Goal: Task Accomplishment & Management: Manage account settings

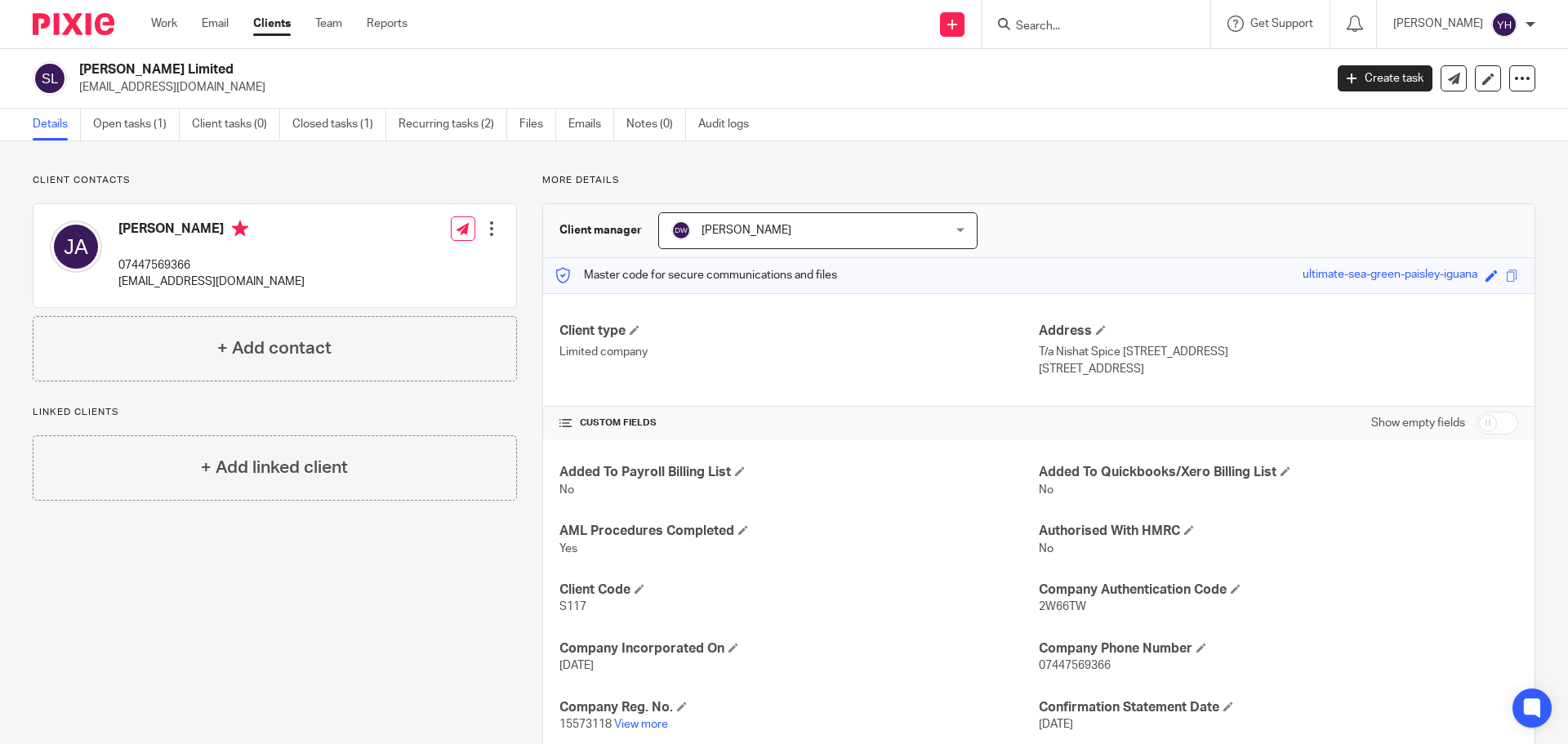
scroll to position [339, 0]
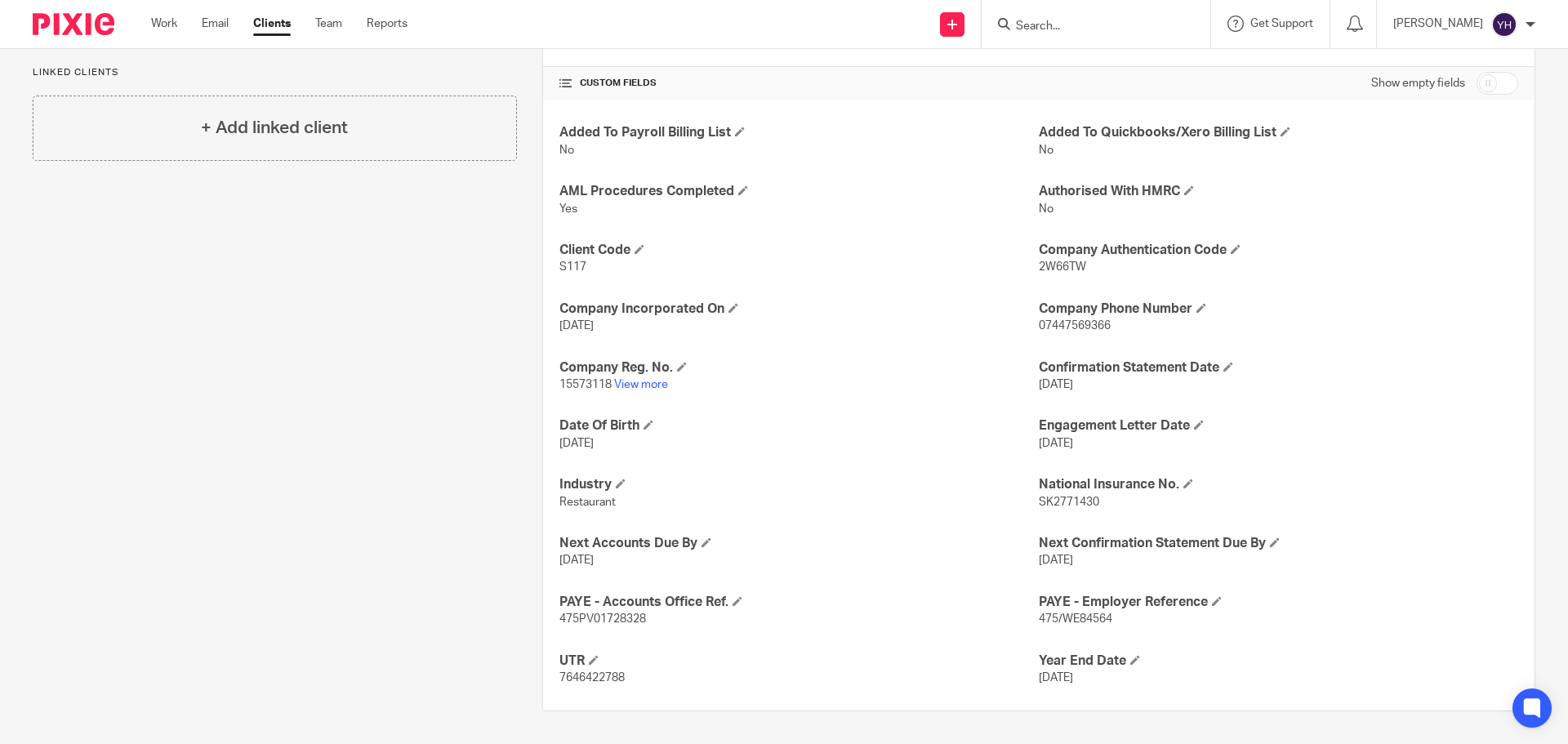
click at [1096, 26] on input "Search" at bounding box center [1088, 27] width 147 height 15
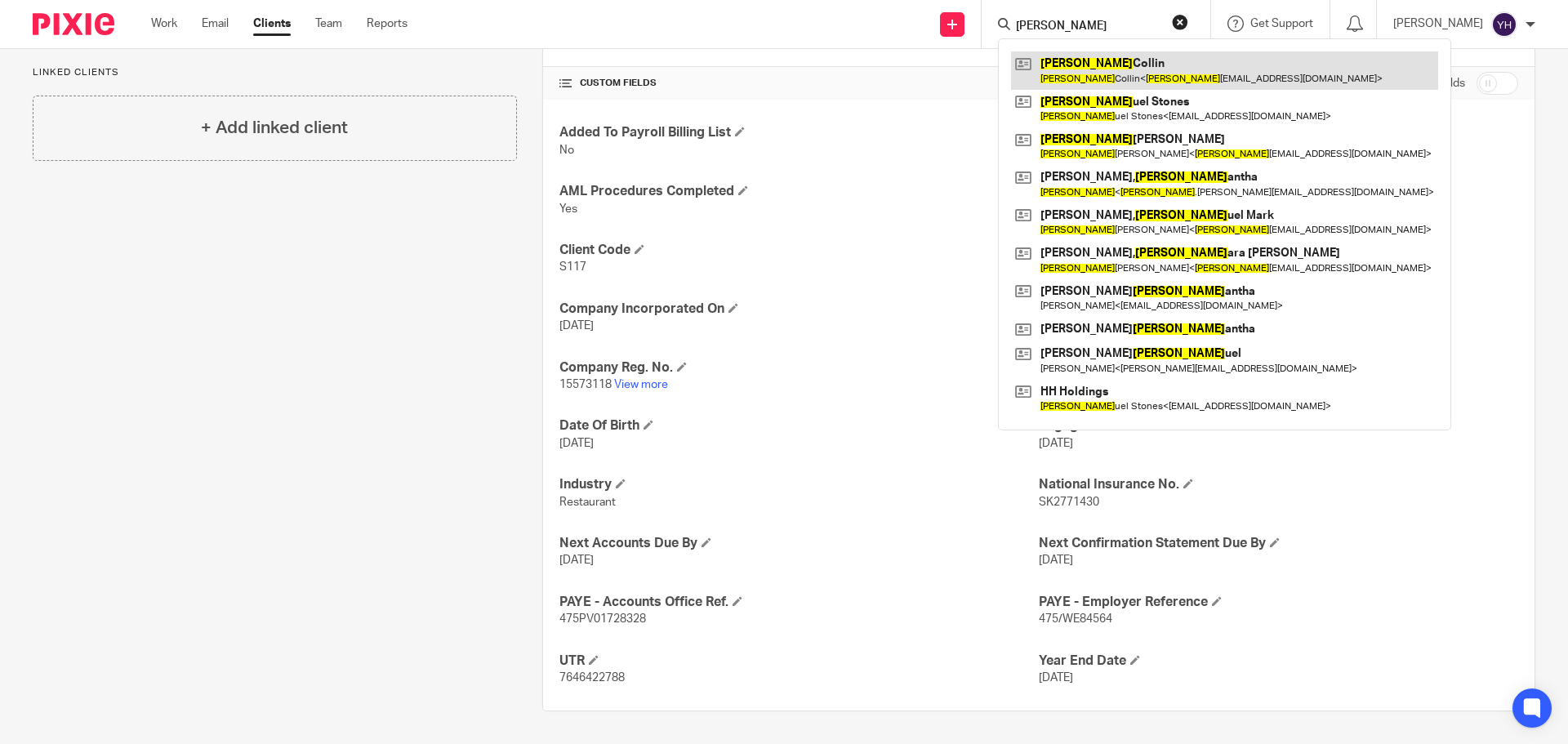
type input "sam"
click at [1096, 69] on link at bounding box center [1224, 70] width 427 height 38
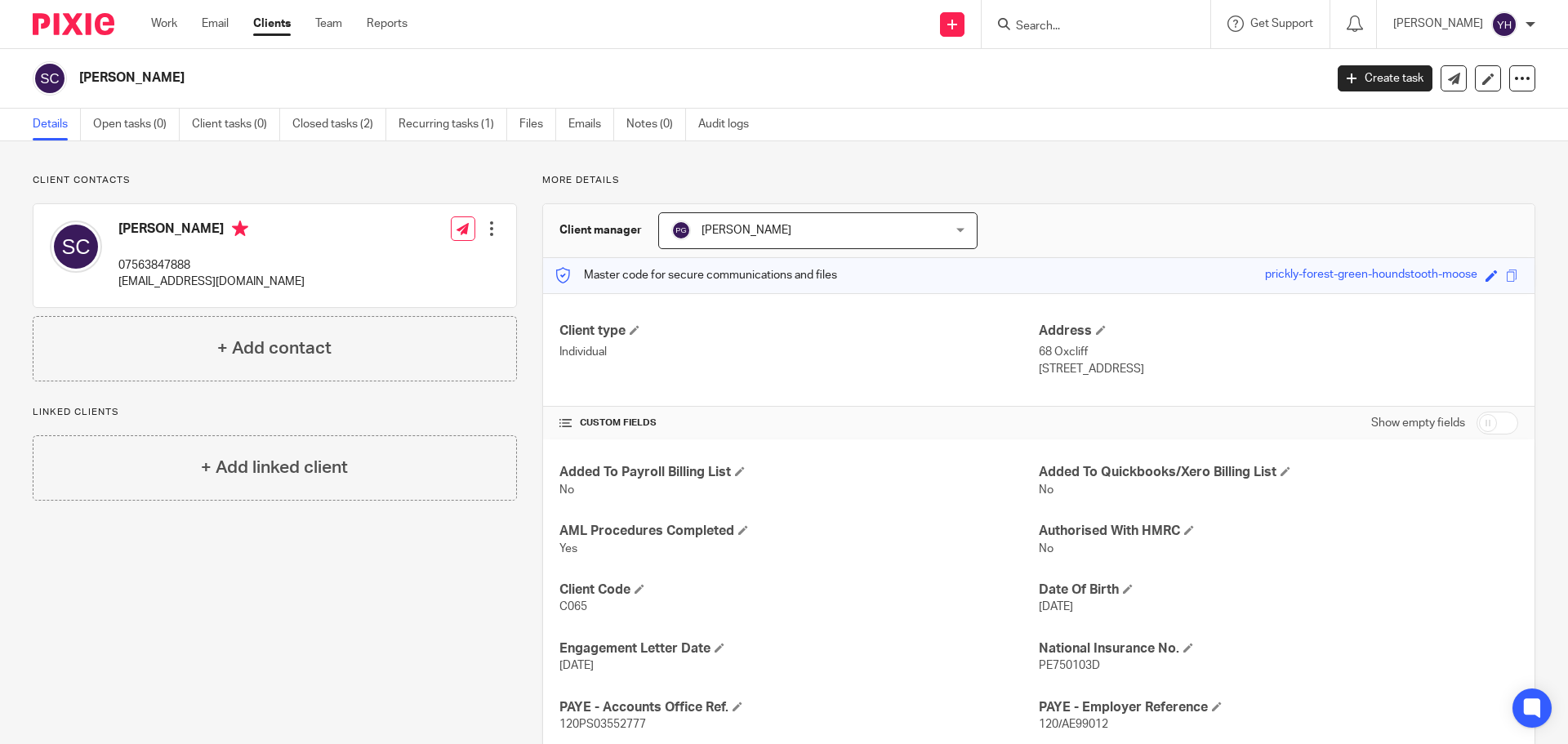
click at [484, 220] on div at bounding box center [491, 228] width 16 height 16
click at [402, 269] on link "Edit contact" at bounding box center [415, 264] width 156 height 24
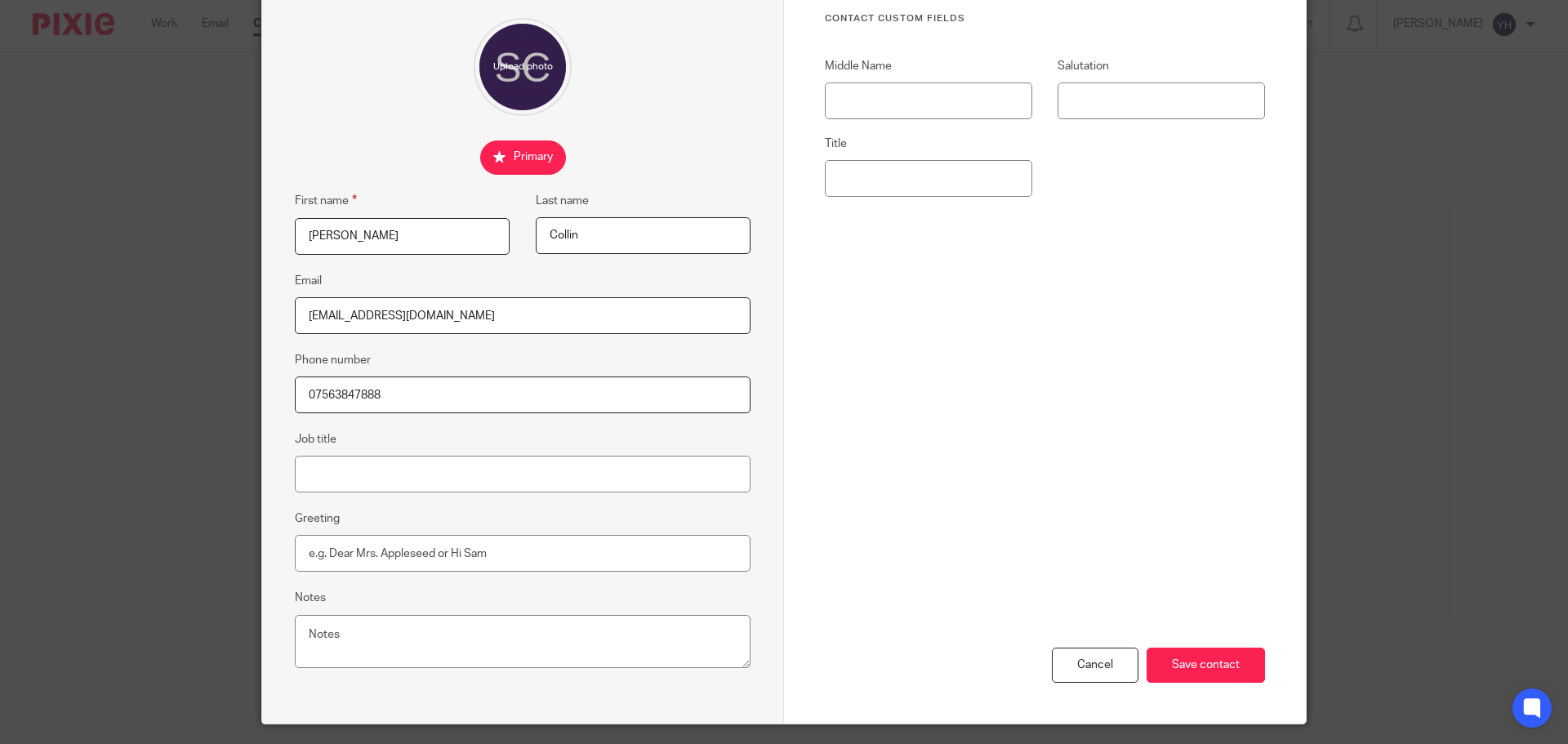
scroll to position [163, 0]
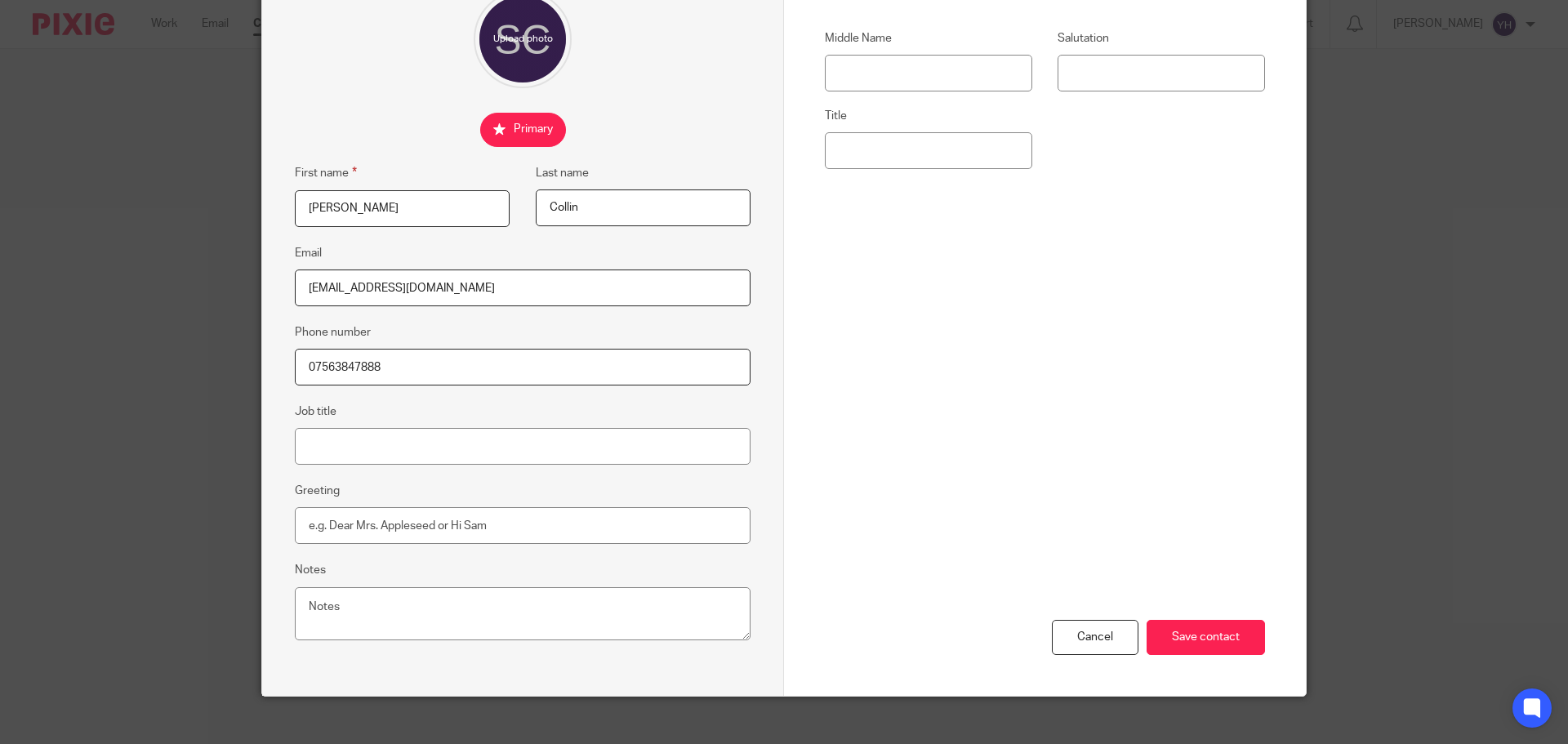
click at [505, 292] on input "[EMAIL_ADDRESS][DOMAIN_NAME]" at bounding box center [523, 288] width 456 height 37
type input "[EMAIL_ADDRESS][DOMAIN_NAME] [EMAIL_ADDRESS][DOMAIN_NAME]"
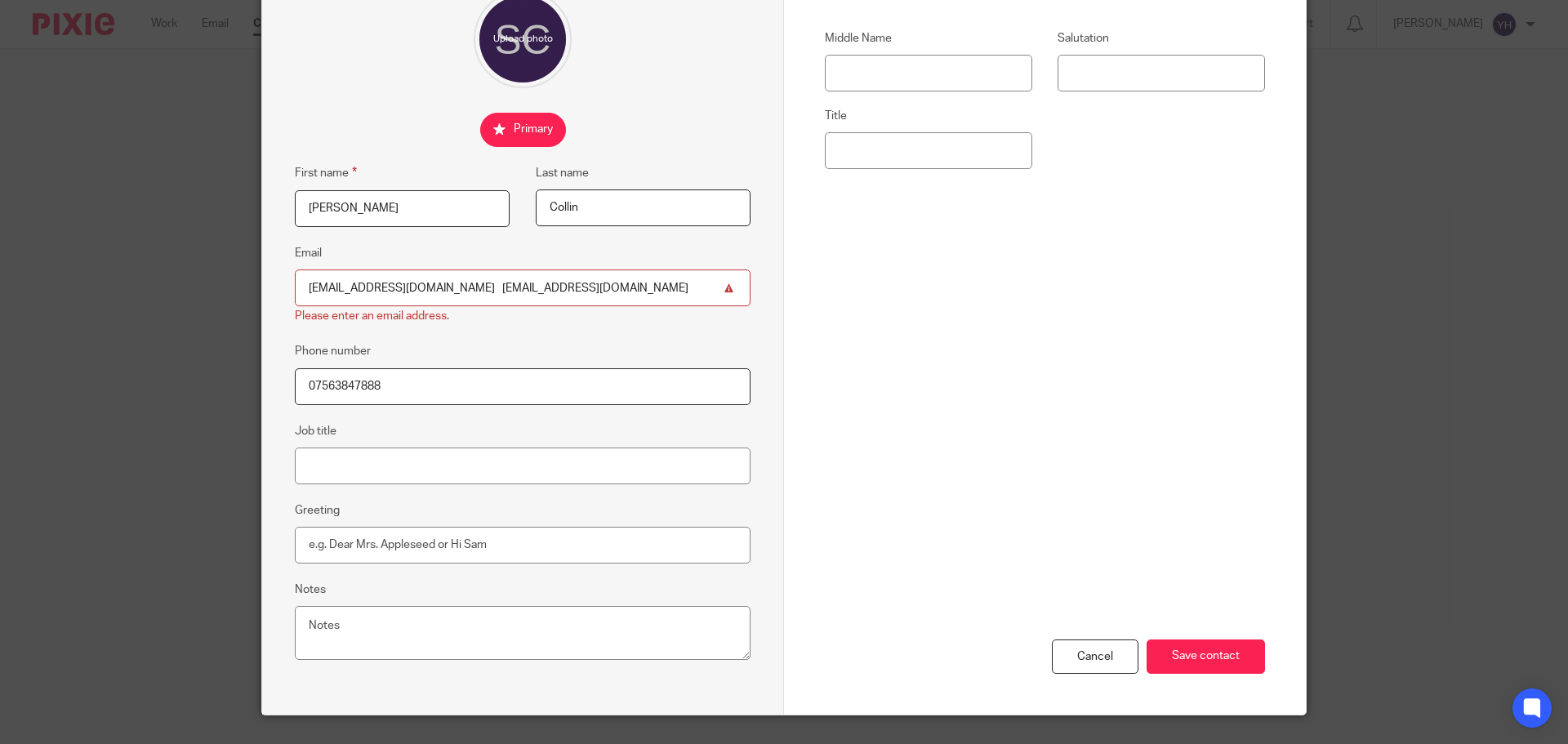
click at [1202, 633] on div "Cancel Save contact" at bounding box center [1045, 564] width 440 height 302
click at [339, 632] on textarea "Notes" at bounding box center [523, 633] width 456 height 54
click at [478, 623] on textarea "Personal email: samuelcollin1999:gmail.com" at bounding box center [523, 633] width 456 height 54
type textarea "Personal email: samuelcollin1999@gmail.com"
click at [465, 285] on input "samuelcollin1999@gmail.com Elitewindowcleaning348@gmail.com" at bounding box center [523, 288] width 456 height 37
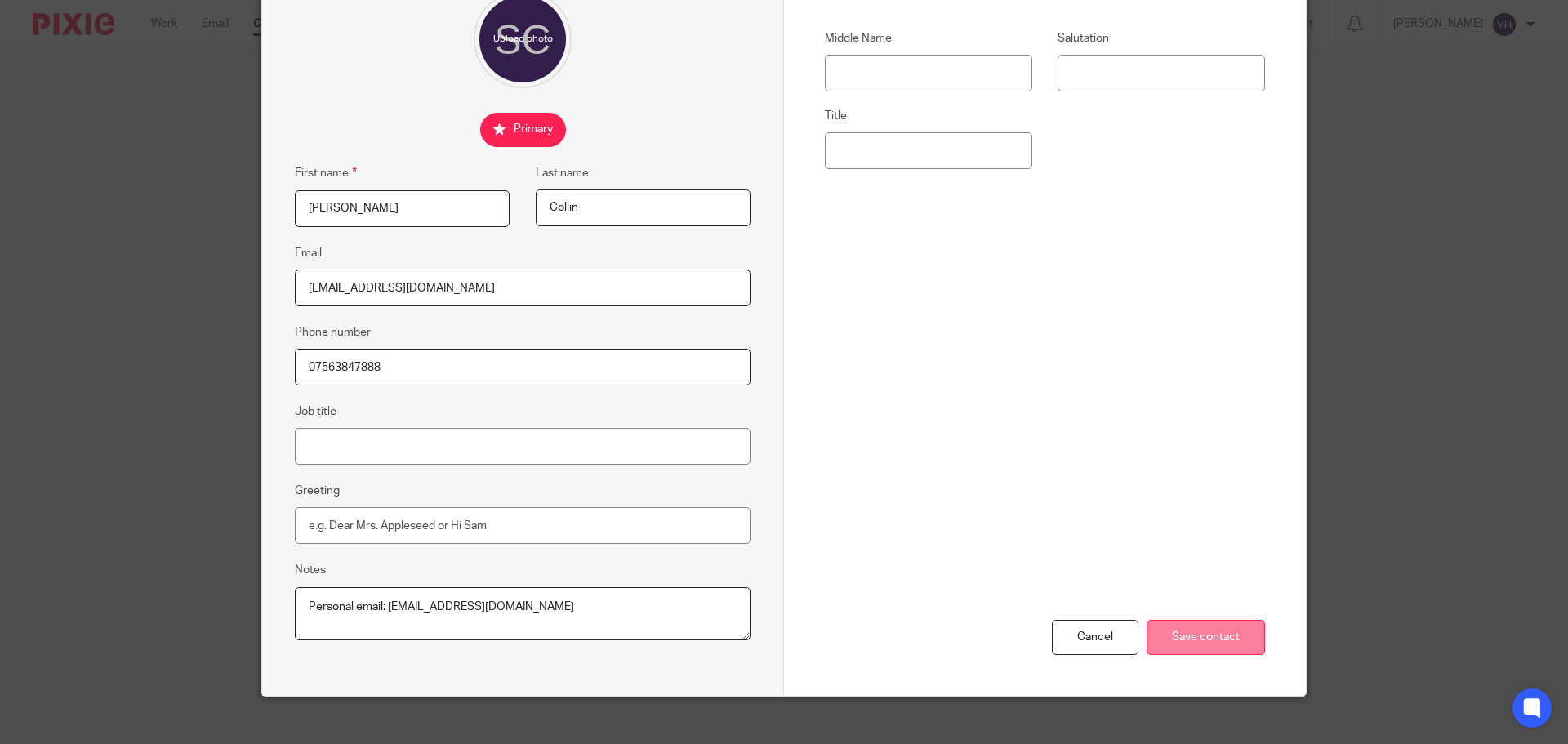
type input "Elitewindowcleaning348@gmail.com"
click at [1199, 636] on input "Save contact" at bounding box center [1206, 637] width 118 height 35
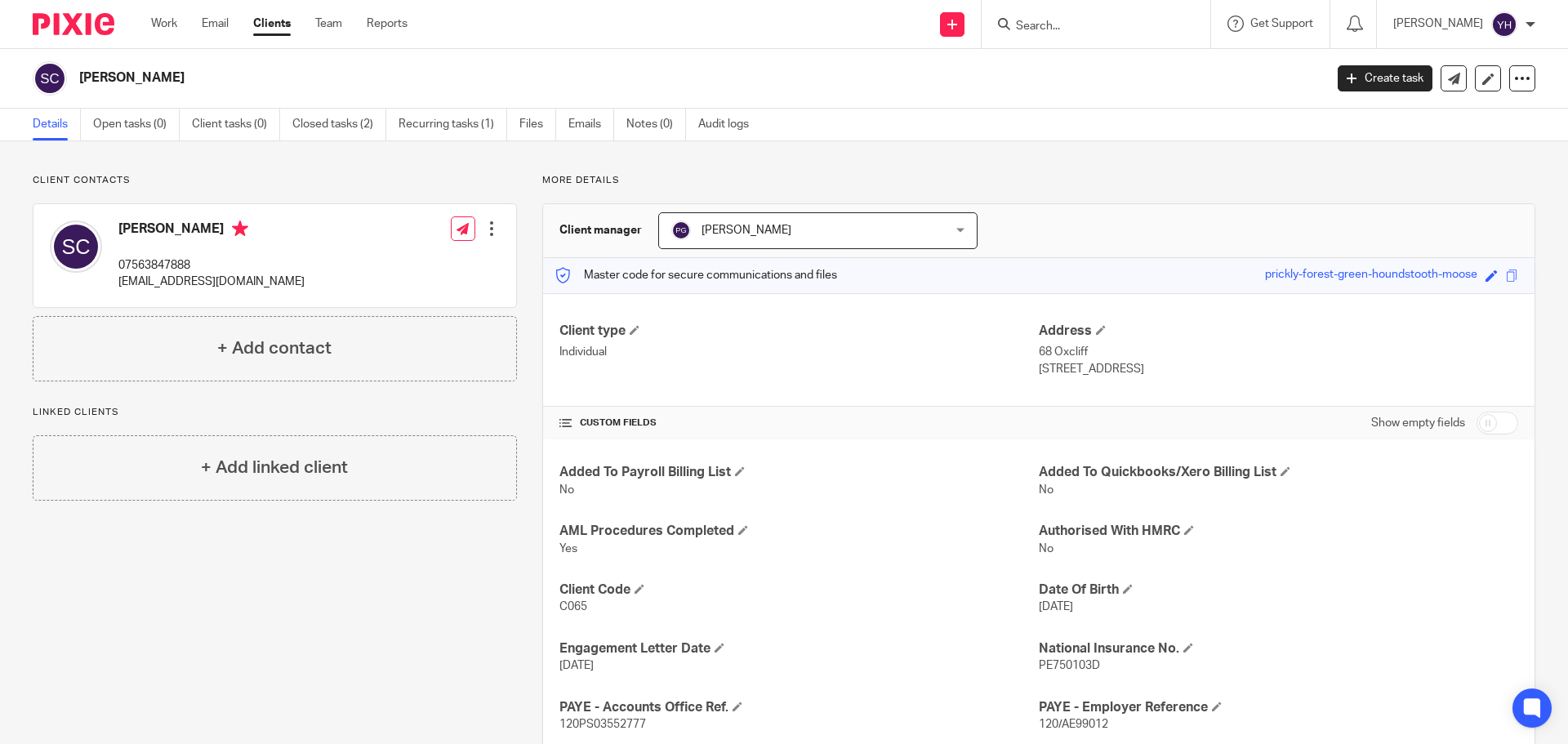
click at [1035, 35] on div at bounding box center [1096, 24] width 229 height 49
click at [1032, 21] on input "Search" at bounding box center [1088, 27] width 147 height 15
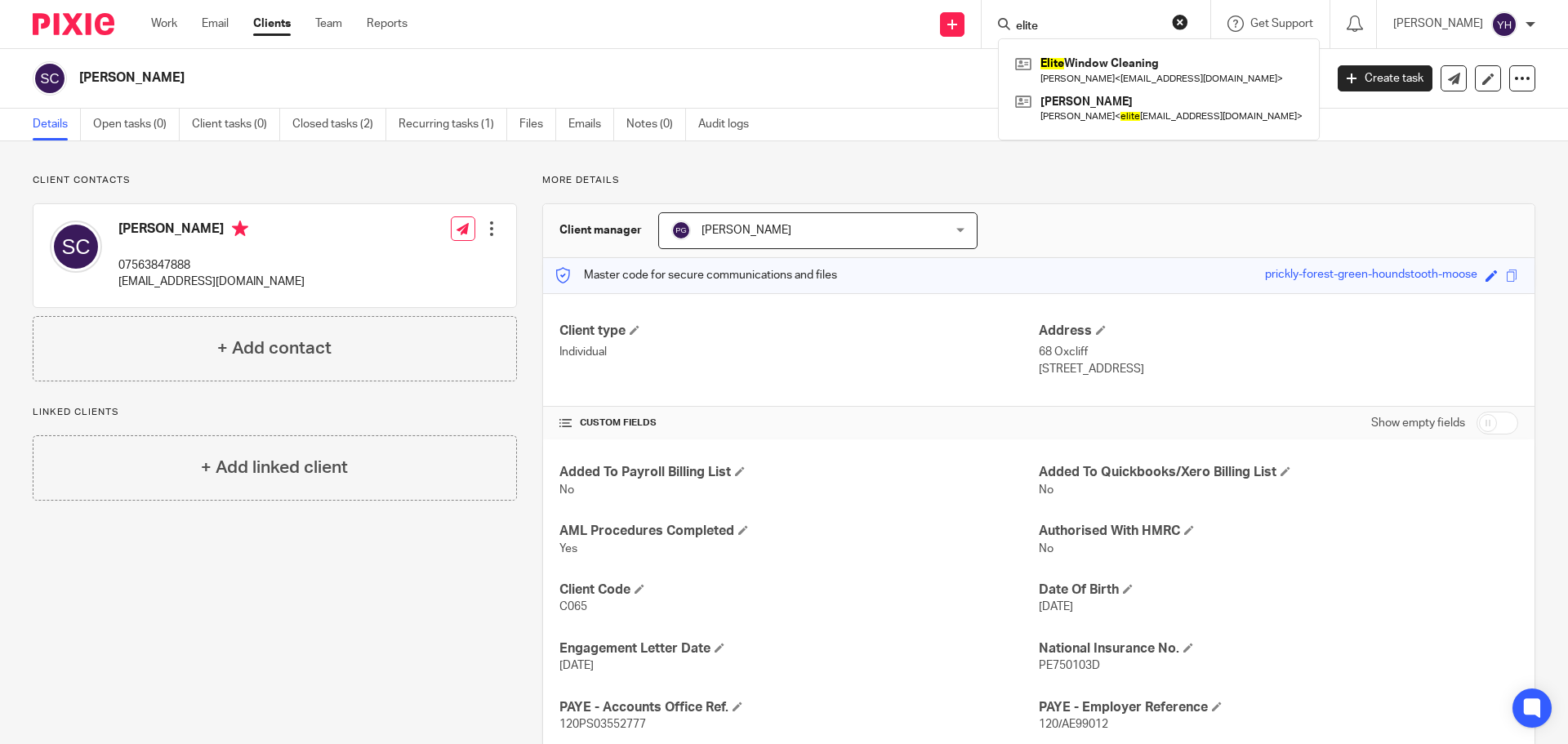
type input "elite"
click at [1179, 24] on button "reset" at bounding box center [1180, 22] width 16 height 16
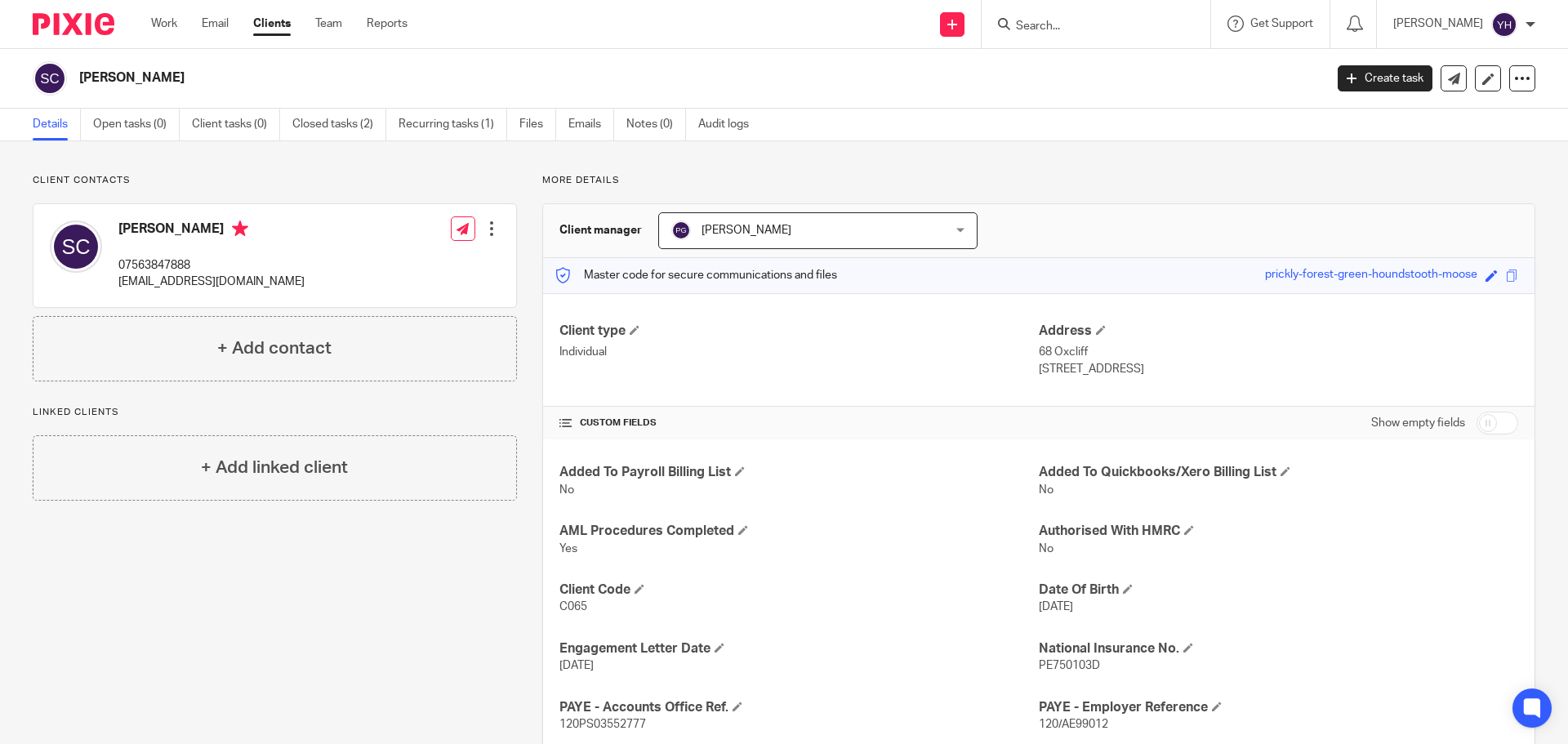
click at [1026, 22] on input "Search" at bounding box center [1088, 27] width 147 height 15
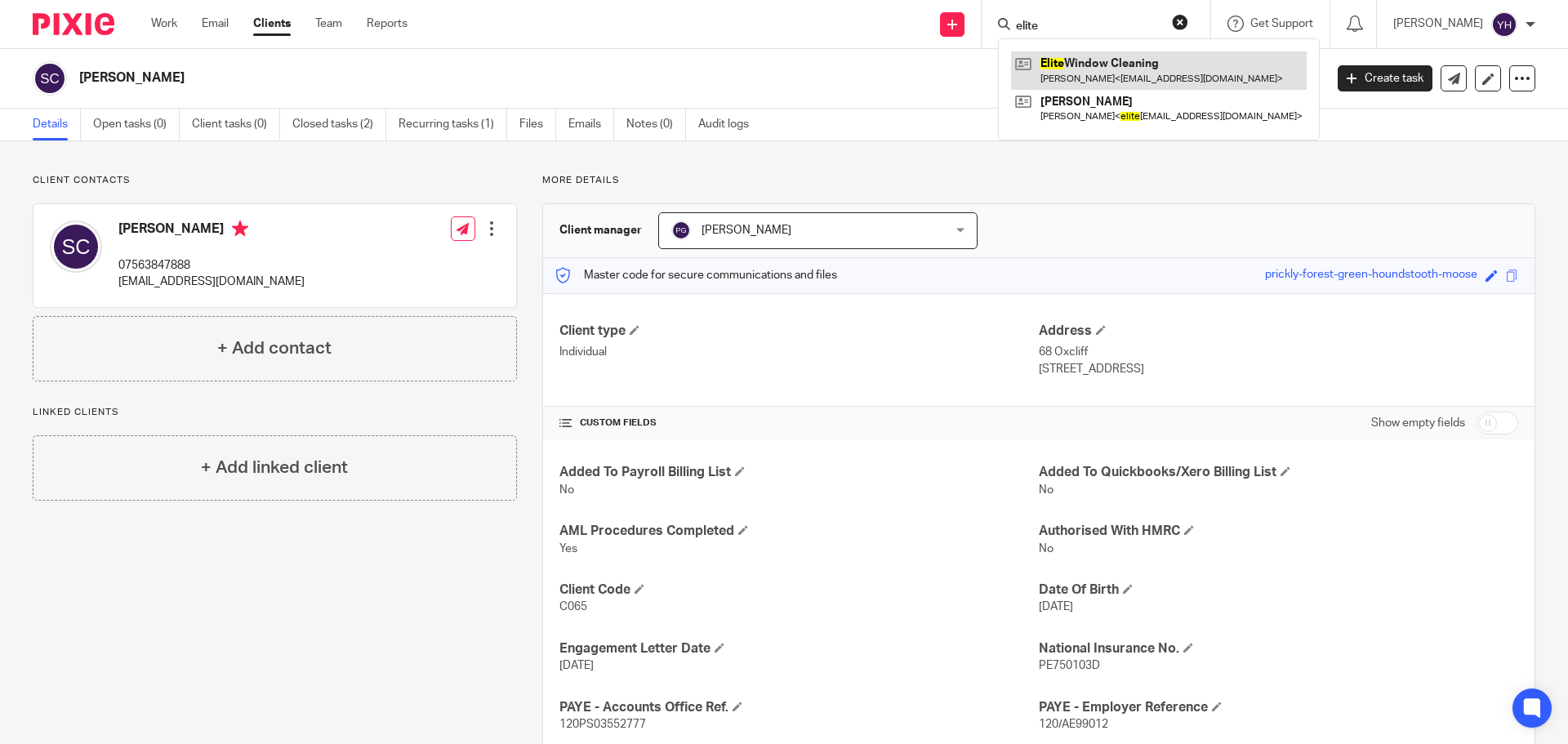
type input "elite"
click at [1058, 64] on link at bounding box center [1159, 70] width 295 height 38
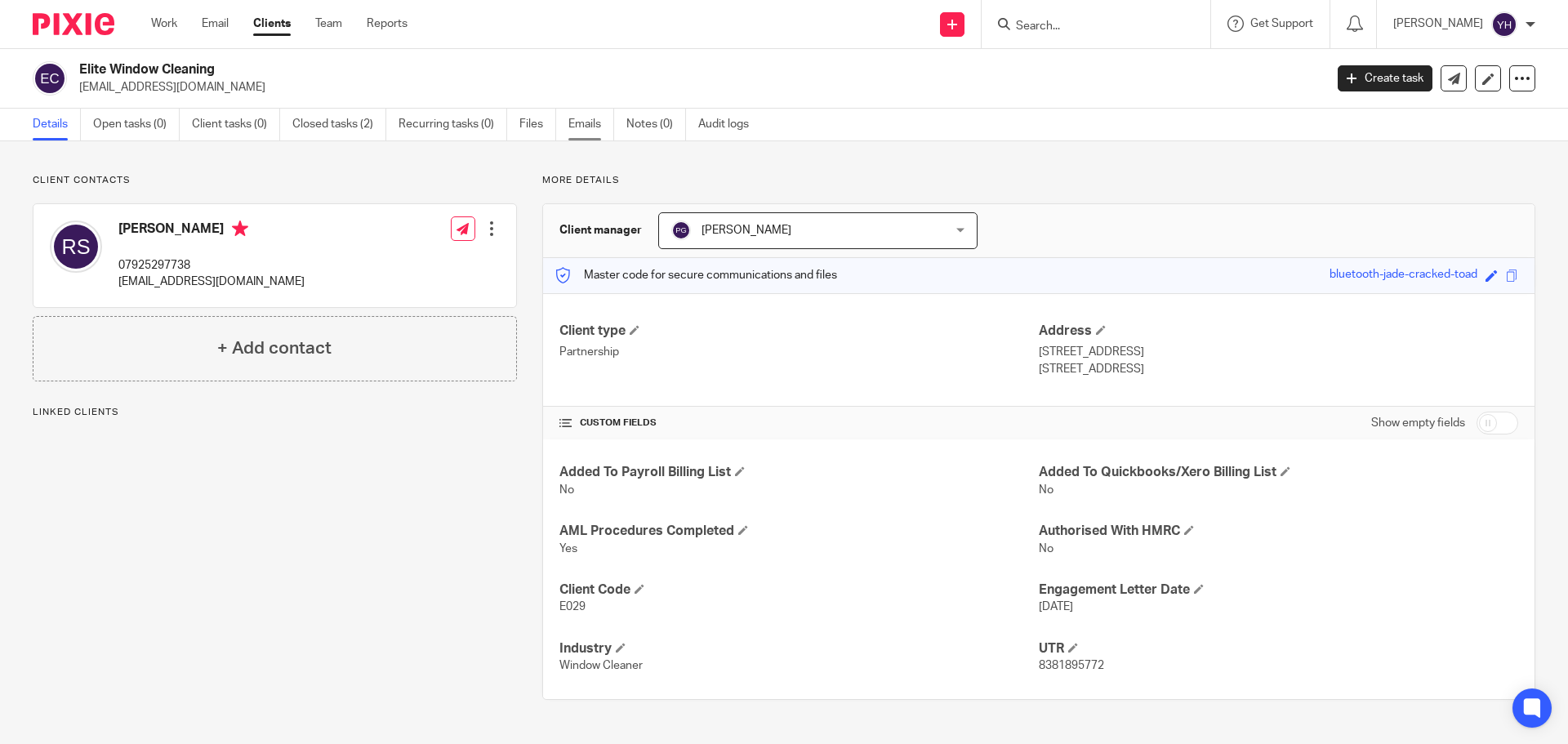
click at [577, 121] on link "Emails" at bounding box center [591, 125] width 46 height 32
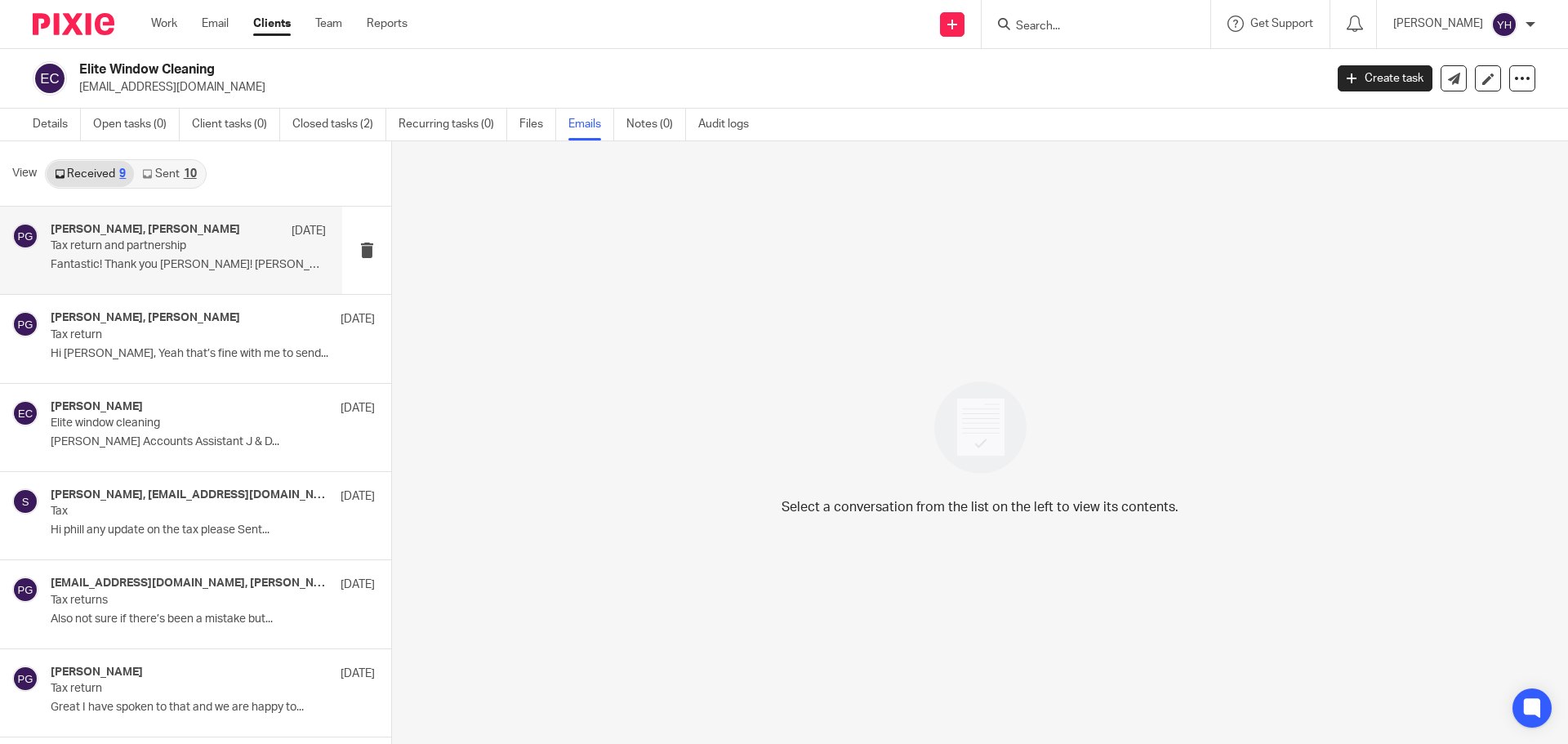
click at [245, 223] on div "Rhys Stead, Philip Green 9 Jul" at bounding box center [187, 231] width 275 height 16
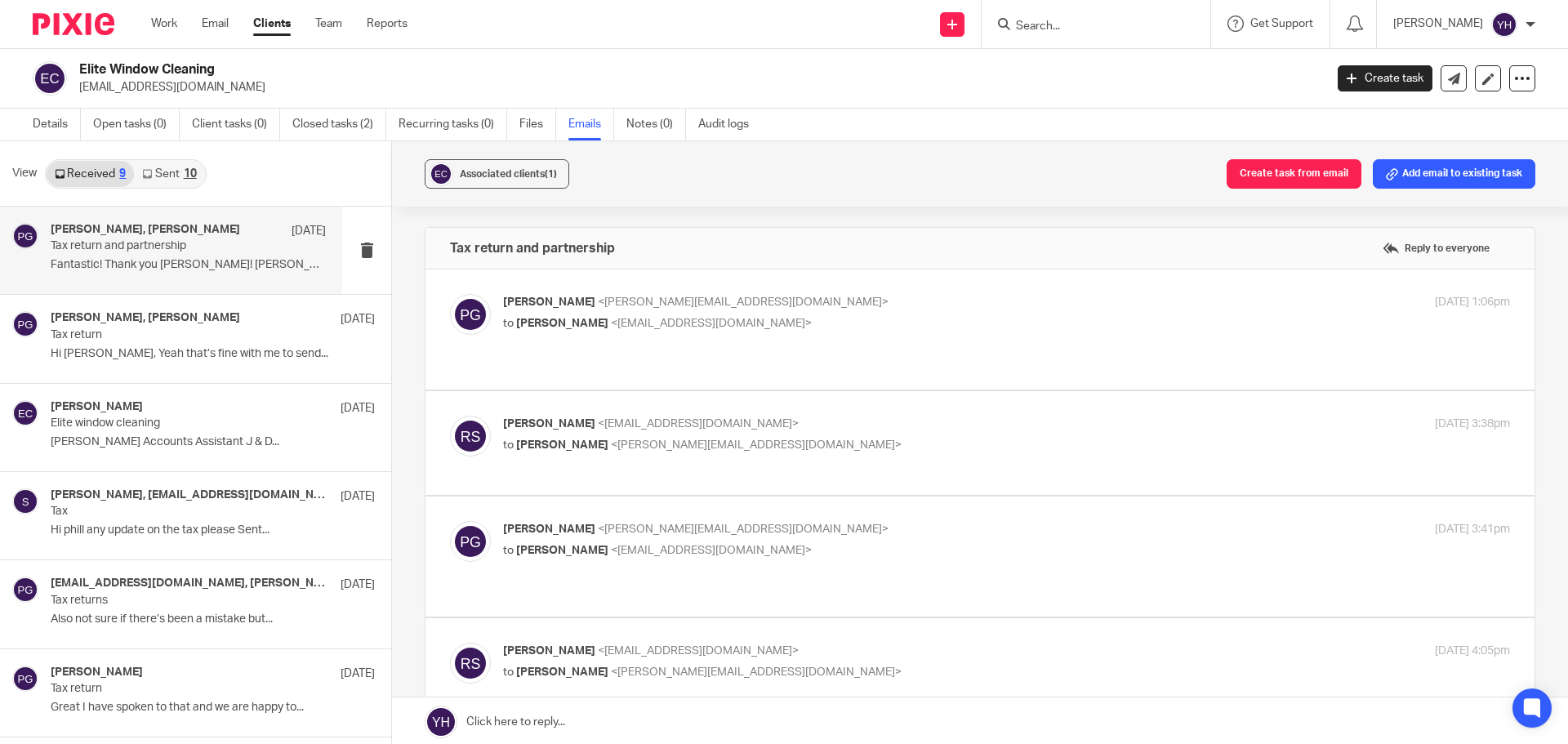
click at [949, 308] on p "Philip Green <philip@janddaccountants.co.uk>" at bounding box center [839, 302] width 672 height 17
checkbox input "true"
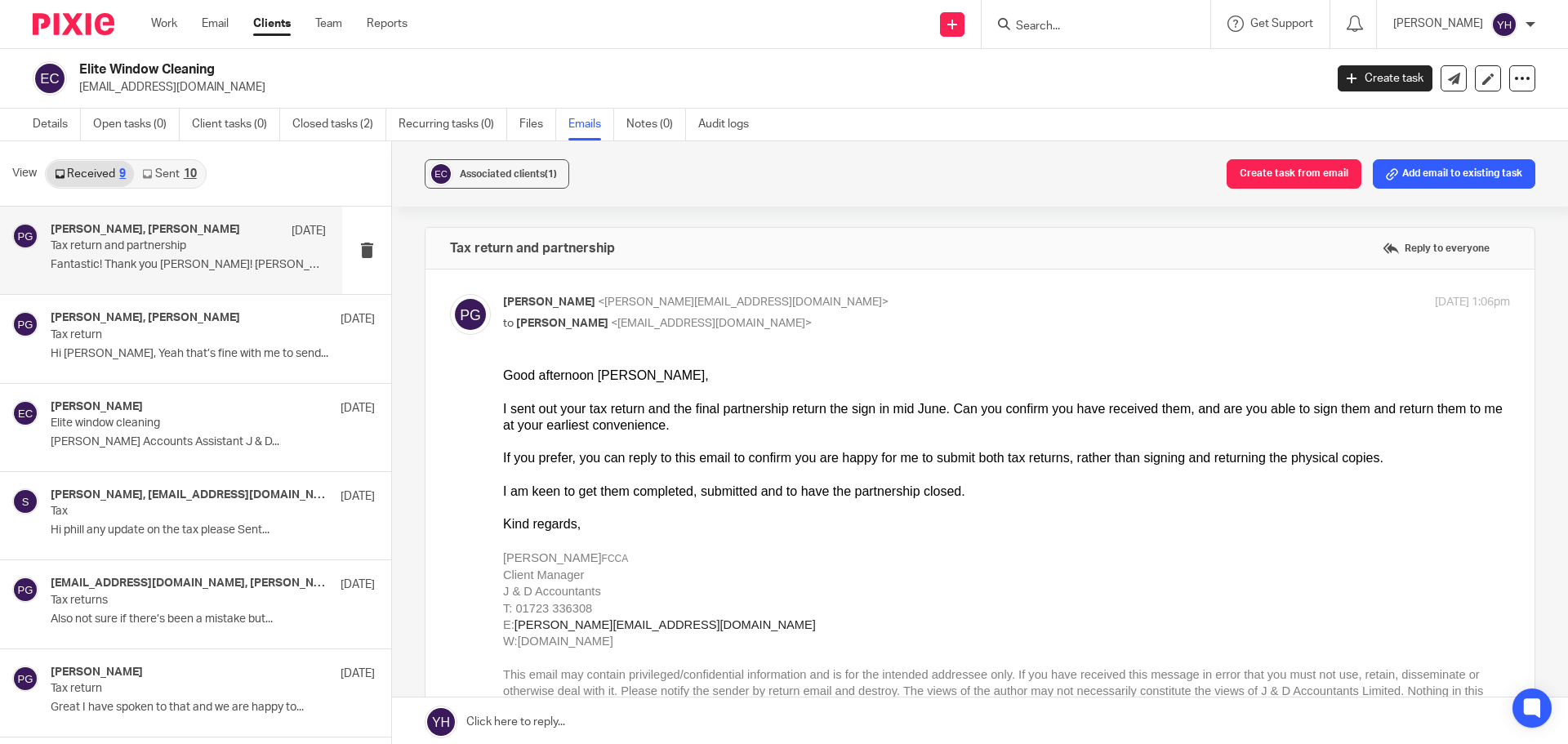
click at [65, 169] on icon at bounding box center [59, 173] width 10 height 10
click at [122, 171] on div "9" at bounding box center [122, 173] width 6 height 11
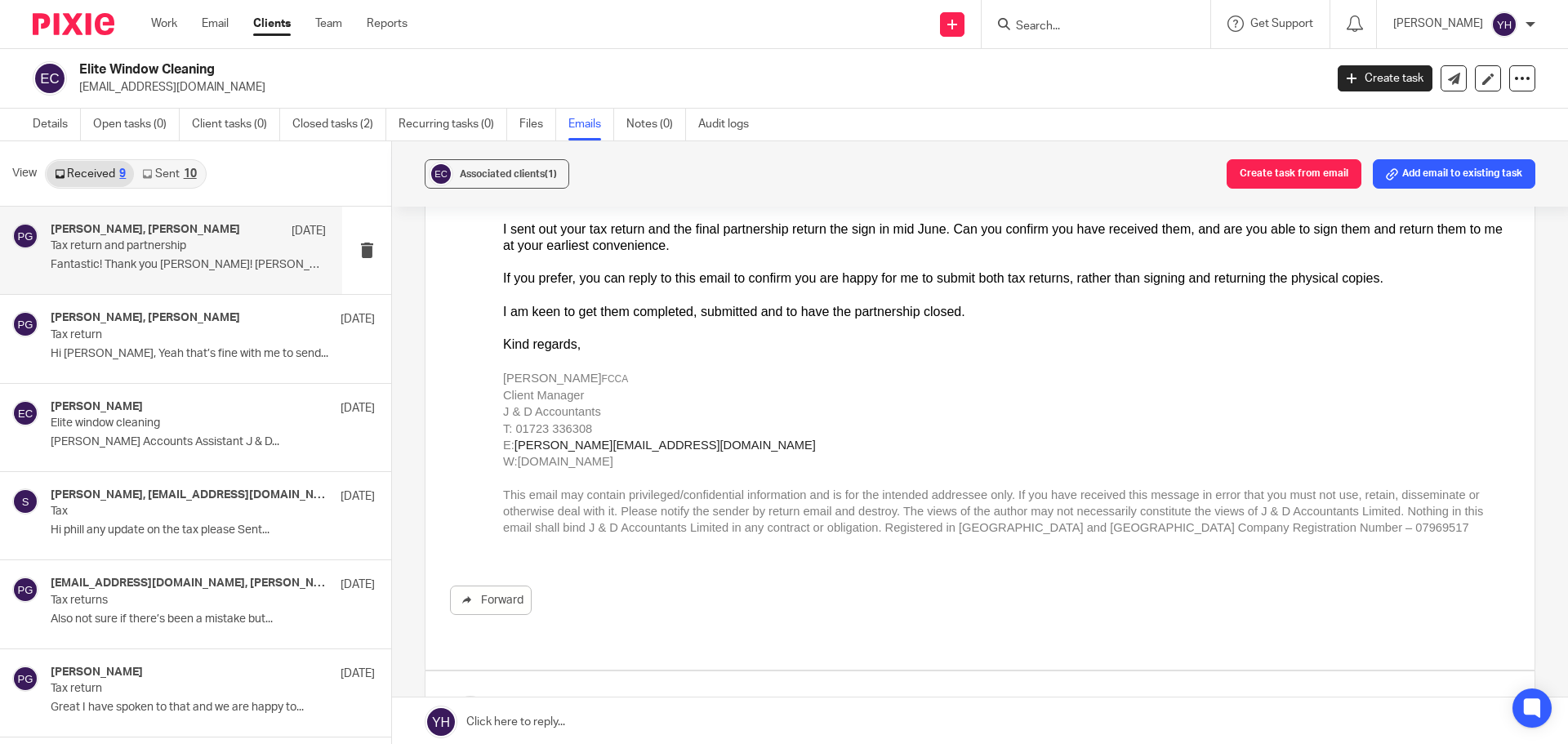
scroll to position [327, 0]
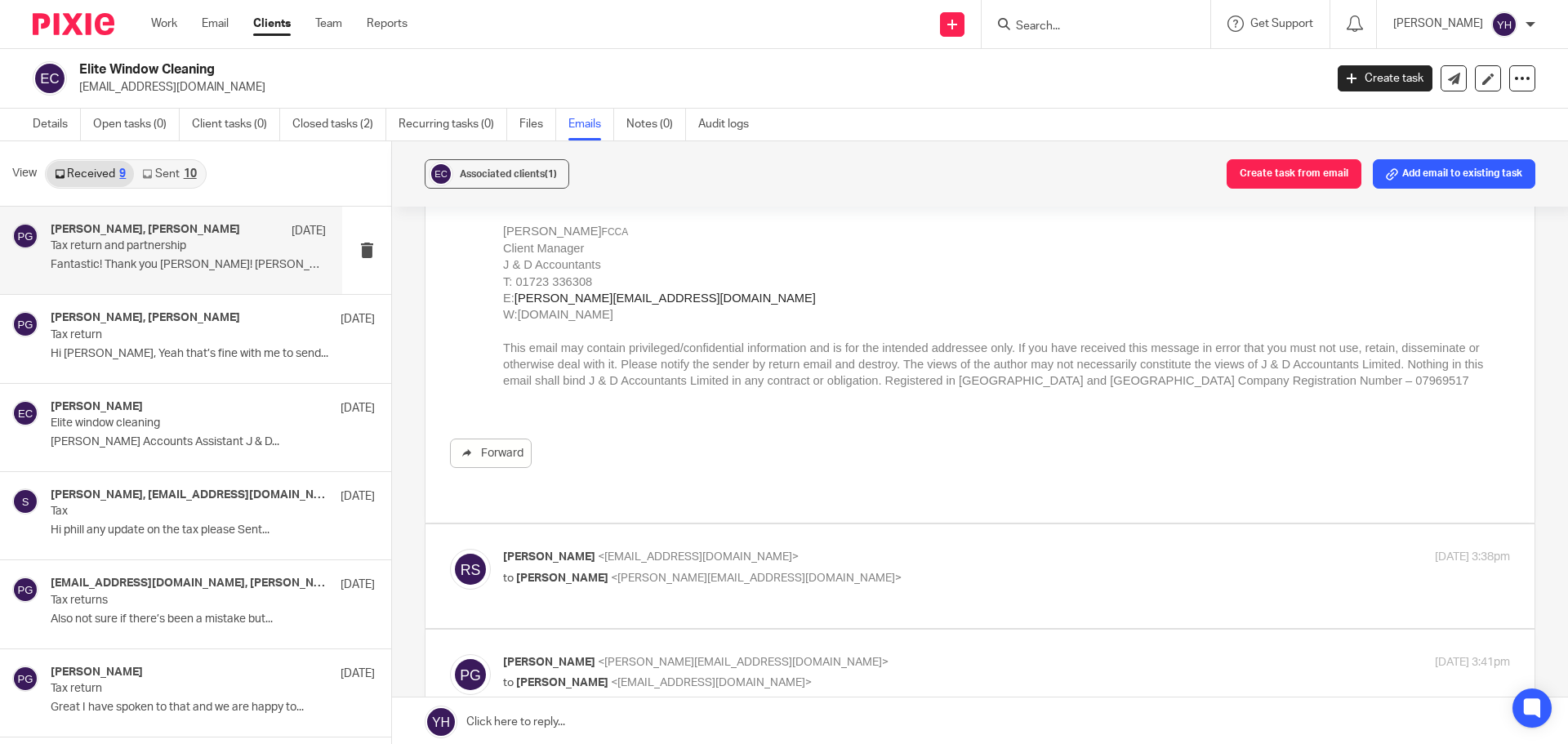
click at [865, 549] on p "Rhys Stead <rhysstead16@gmail.com>" at bounding box center [839, 557] width 672 height 17
checkbox input "true"
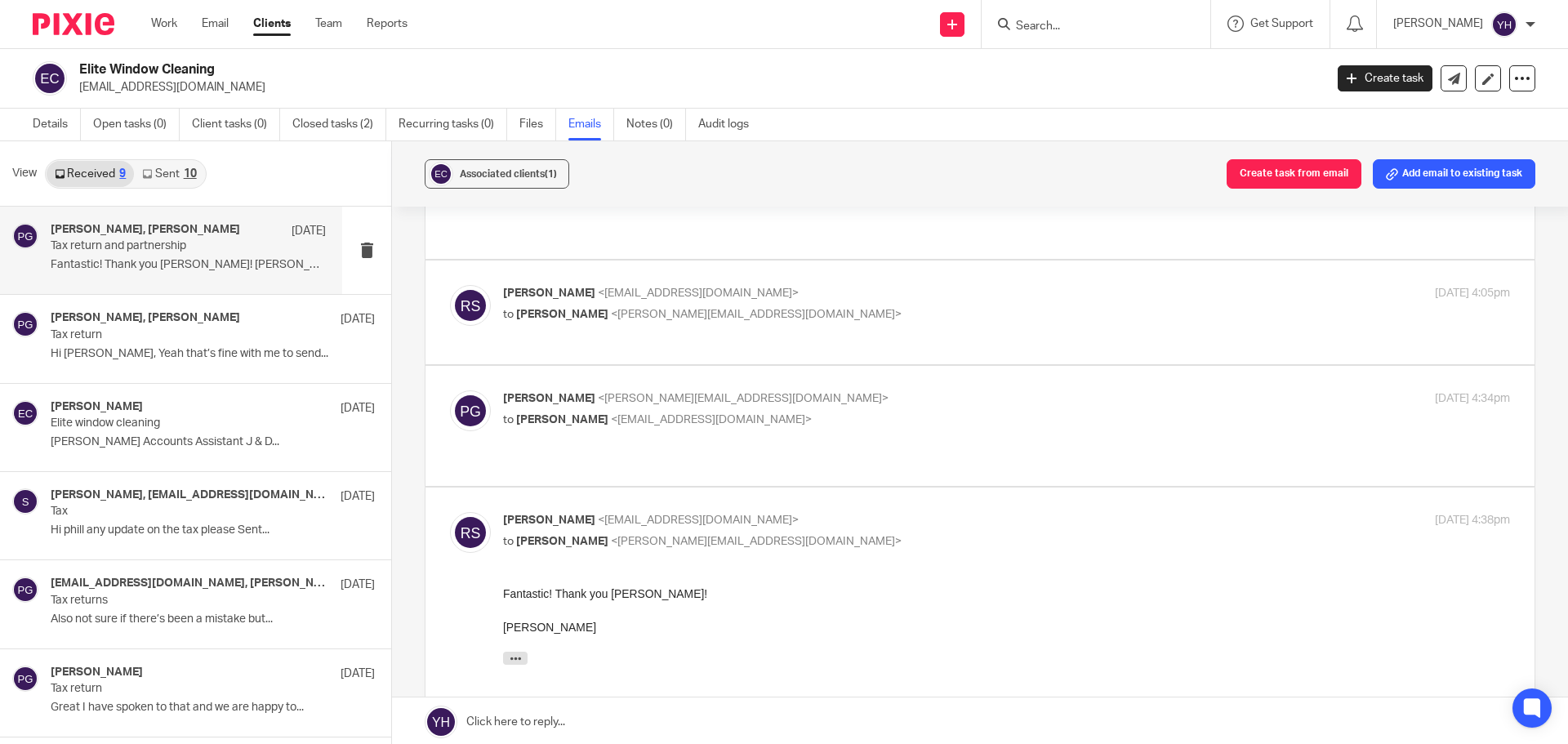
scroll to position [1010, 0]
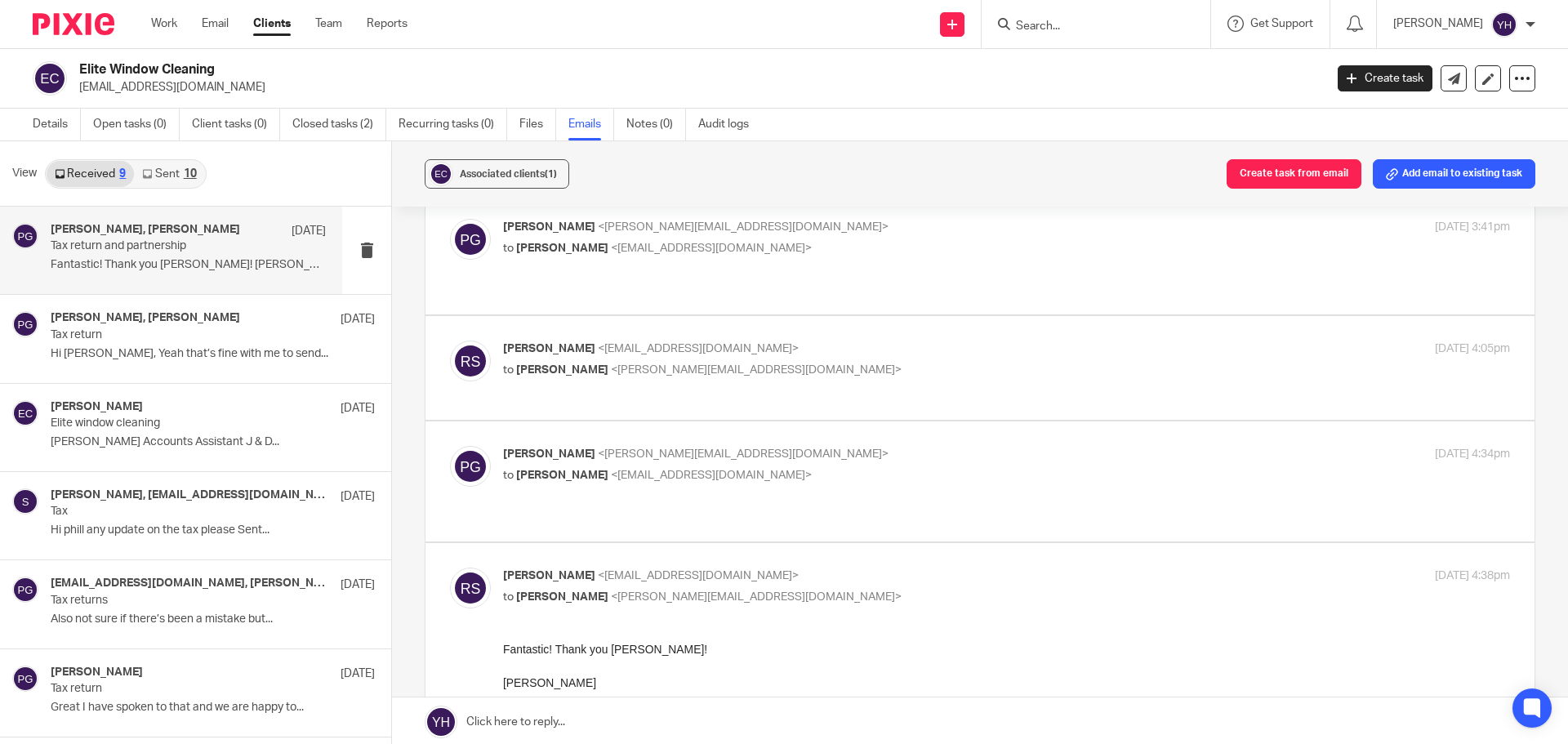
click at [844, 467] on p "to Rhys Stead <rhysstead16@gmail.com>" at bounding box center [839, 475] width 672 height 17
checkbox input "true"
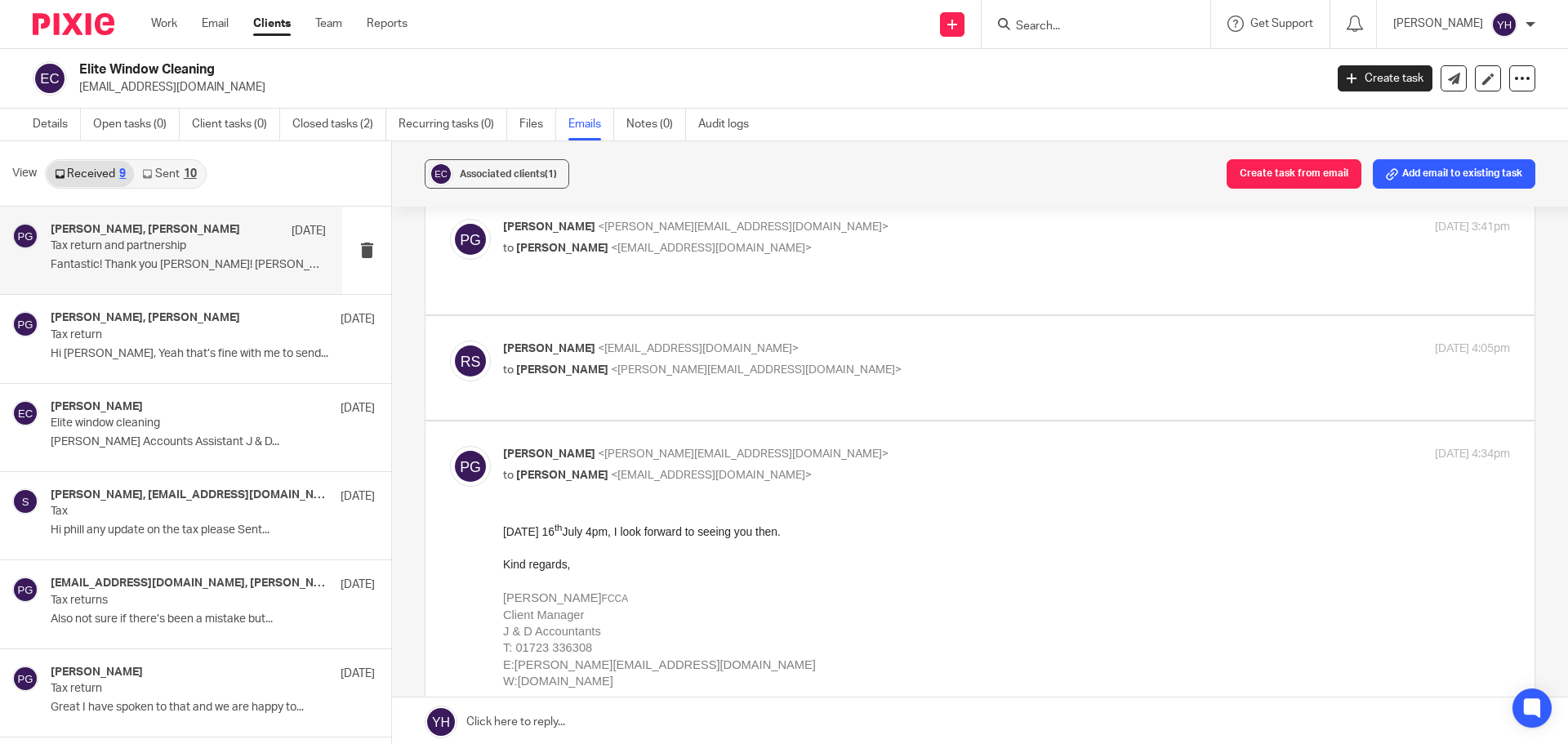
scroll to position [0, 0]
click at [1058, 10] on div at bounding box center [1096, 24] width 229 height 49
click at [1048, 27] on input "Search" at bounding box center [1088, 27] width 147 height 15
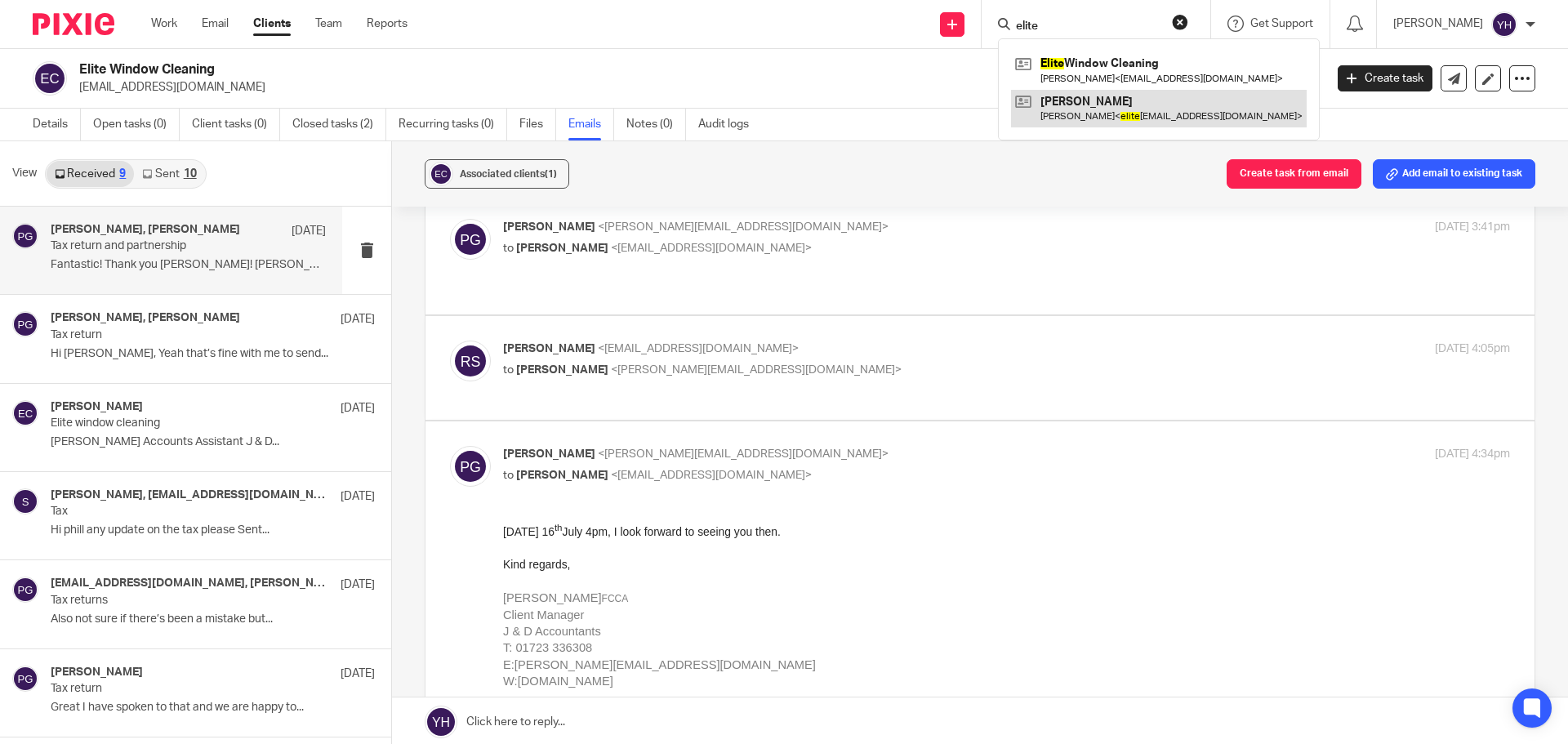
type input "elite"
click at [1103, 93] on link at bounding box center [1159, 109] width 295 height 38
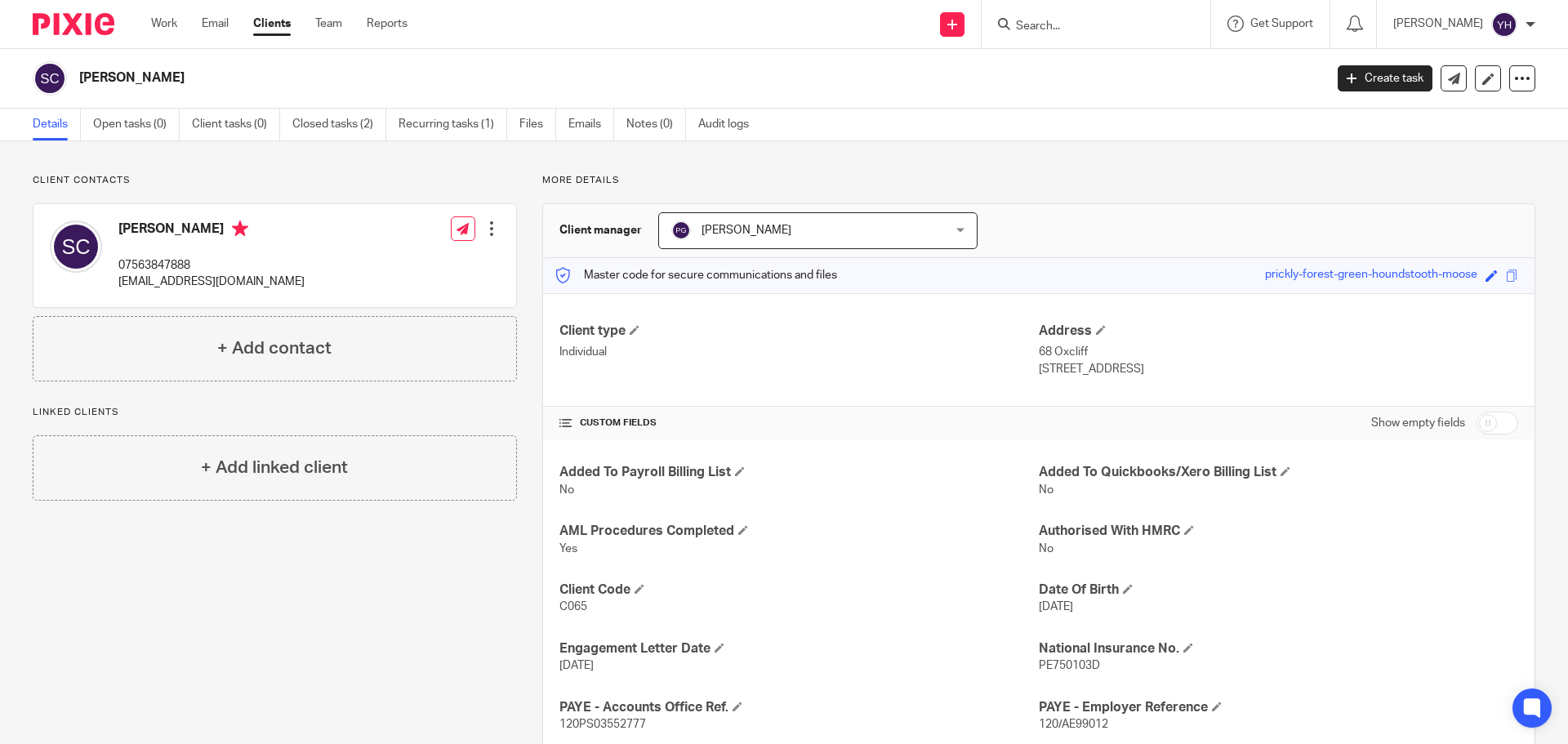
click at [487, 222] on div at bounding box center [491, 228] width 16 height 16
click at [428, 257] on link "Edit contact" at bounding box center [415, 264] width 156 height 24
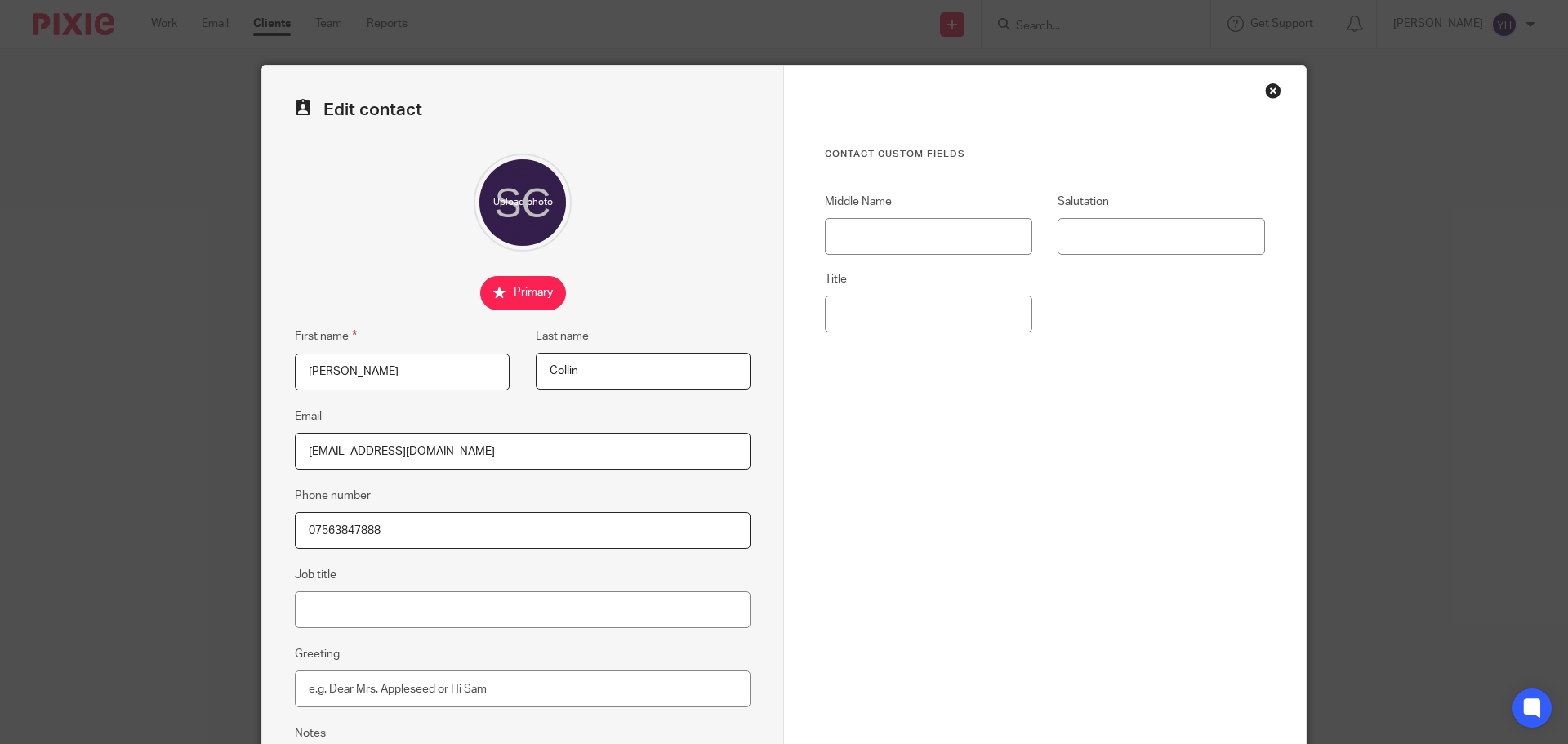
click at [1256, 81] on div "Contact Custom fields Middle Name Salutation Title Cancel Save contact" at bounding box center [1045, 462] width 521 height 793
click at [1260, 100] on div "Contact Custom fields Middle Name Salutation Title Cancel Save contact" at bounding box center [1045, 462] width 521 height 793
click at [1266, 94] on div "Close this dialog window" at bounding box center [1273, 90] width 16 height 16
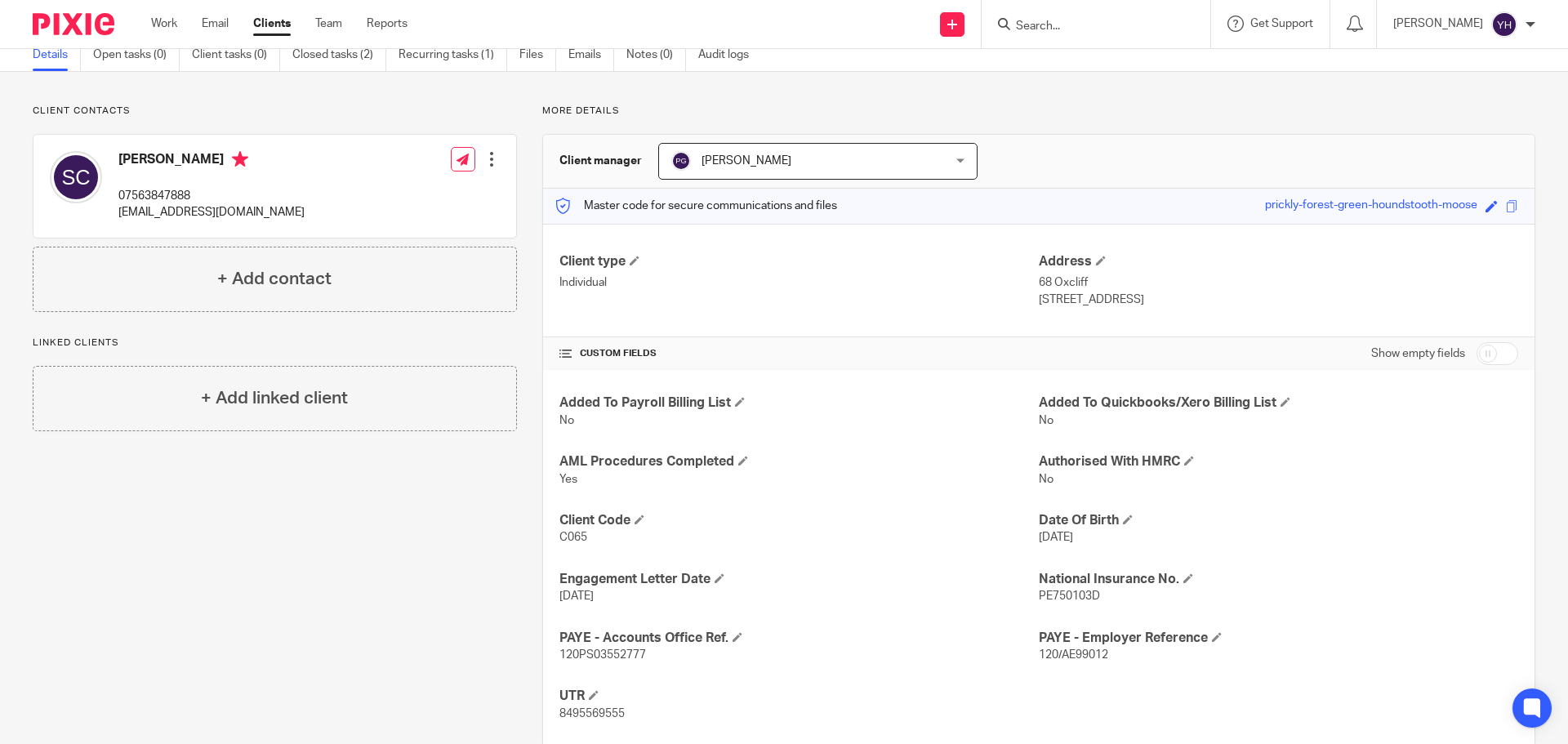
scroll to position [105, 0]
